Goal: Navigation & Orientation: Find specific page/section

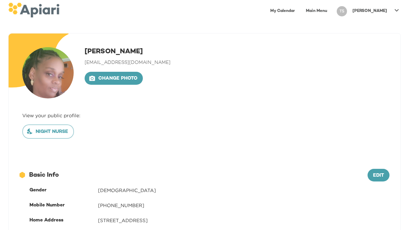
click at [331, 12] on link "Main Menu" at bounding box center [315, 11] width 29 height 14
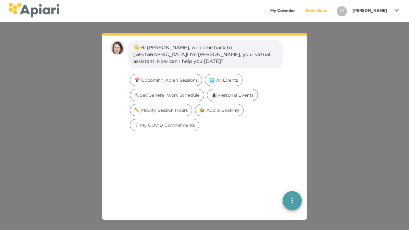
scroll to position [10, 0]
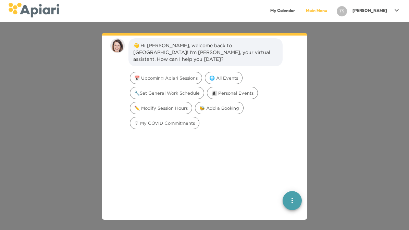
click at [298, 8] on link "My Calendar" at bounding box center [282, 11] width 33 height 14
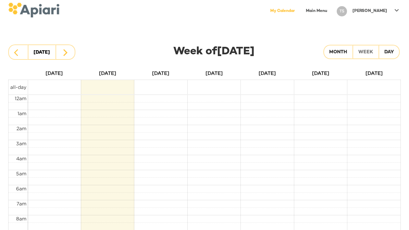
click at [396, 9] on icon at bounding box center [396, 10] width 8 height 8
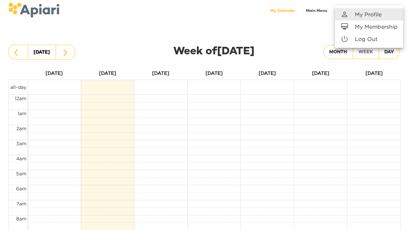
click at [355, 17] on p "My Profile" at bounding box center [367, 14] width 27 height 8
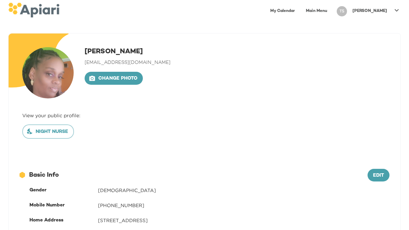
click at [296, 9] on link "My Calendar" at bounding box center [282, 11] width 33 height 14
